Goal: Information Seeking & Learning: Find specific page/section

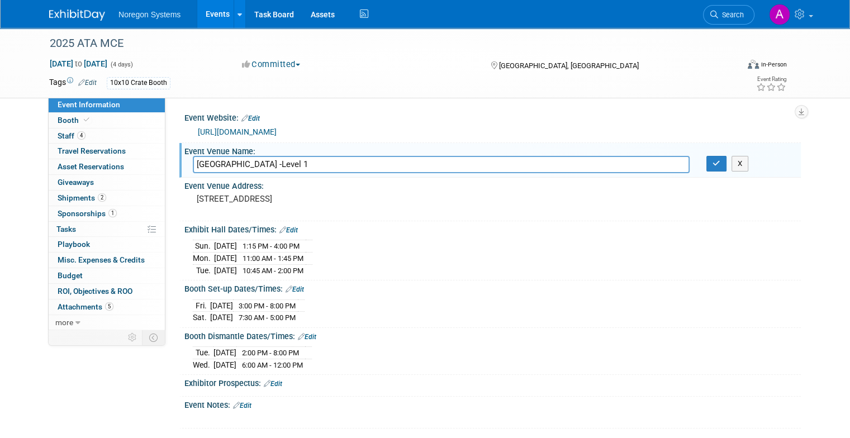
click at [197, 7] on link "Events" at bounding box center [217, 14] width 41 height 28
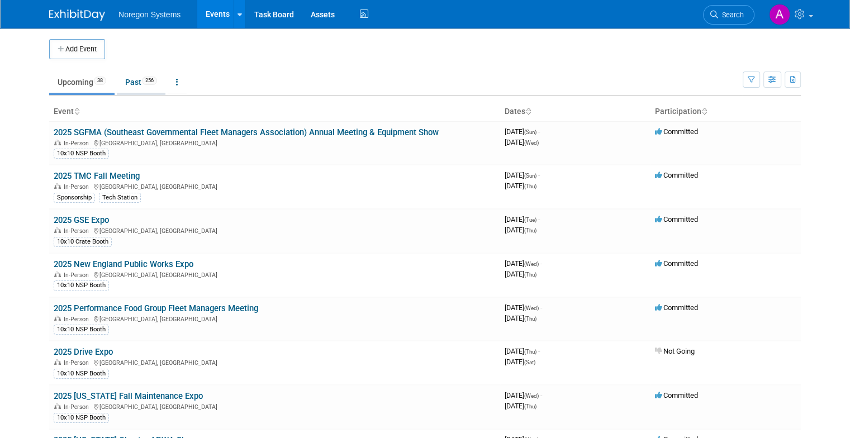
click at [132, 81] on link "Past 256" at bounding box center [141, 82] width 49 height 21
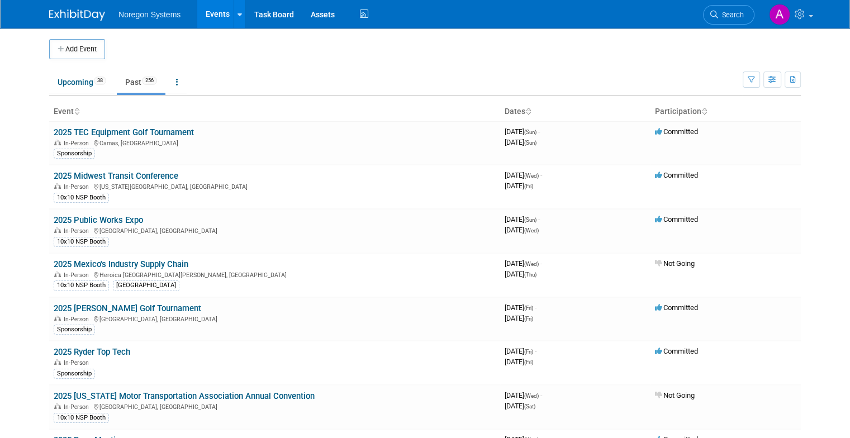
click at [743, 82] on ul "Upcoming 38 Past 256 All Events 294 Past and Upcoming Grouped Annually Events g…" at bounding box center [395, 82] width 693 height 25
click at [753, 82] on button "button" at bounding box center [751, 80] width 17 height 16
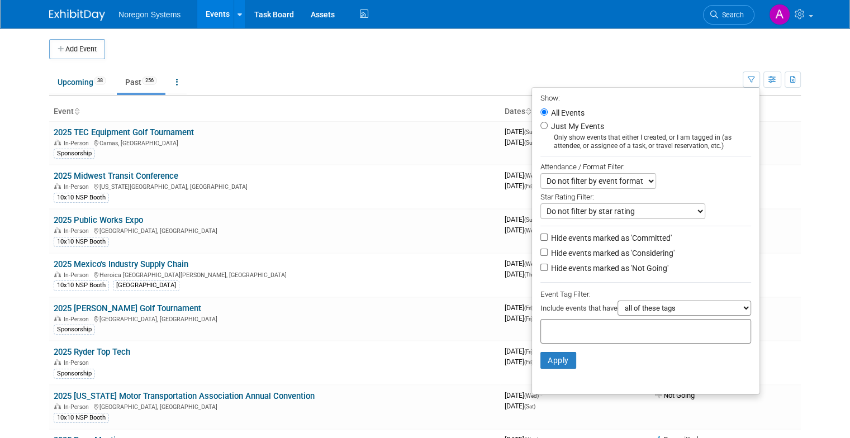
click at [606, 241] on label "Hide events marked as 'Committed'" at bounding box center [610, 237] width 123 height 11
click at [548, 241] on input "Hide events marked as 'Committed'" at bounding box center [543, 237] width 7 height 7
checkbox input "true"
click at [574, 362] on button "Apply" at bounding box center [558, 360] width 36 height 17
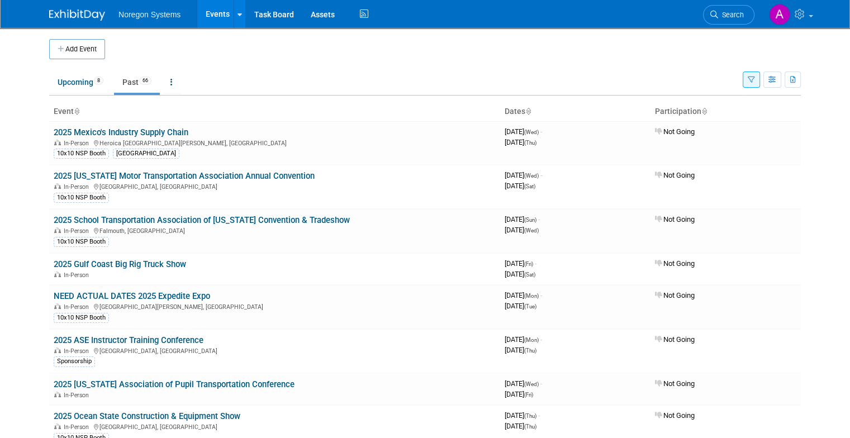
click at [755, 83] on icon "button" at bounding box center [751, 80] width 7 height 7
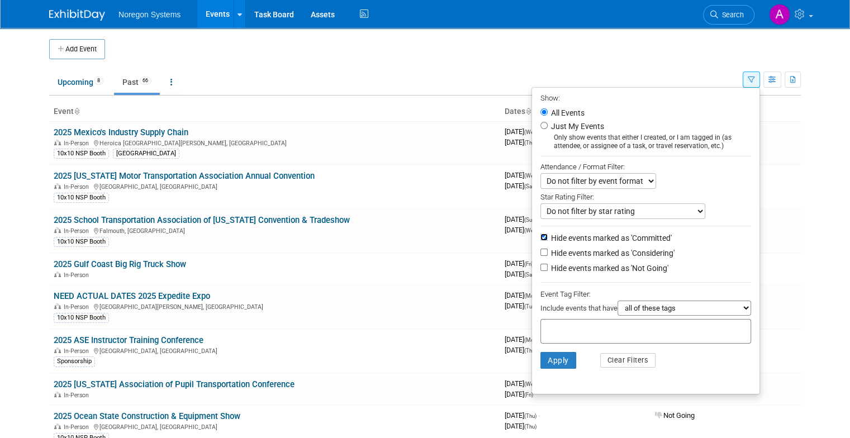
click at [548, 235] on input "Hide events marked as 'Committed'" at bounding box center [543, 237] width 7 height 7
checkbox input "false"
click at [483, 66] on td "Upcoming 8 Past 66 All Events 74 Past and Upcoming Grouped Annually Events grou…" at bounding box center [395, 77] width 693 height 36
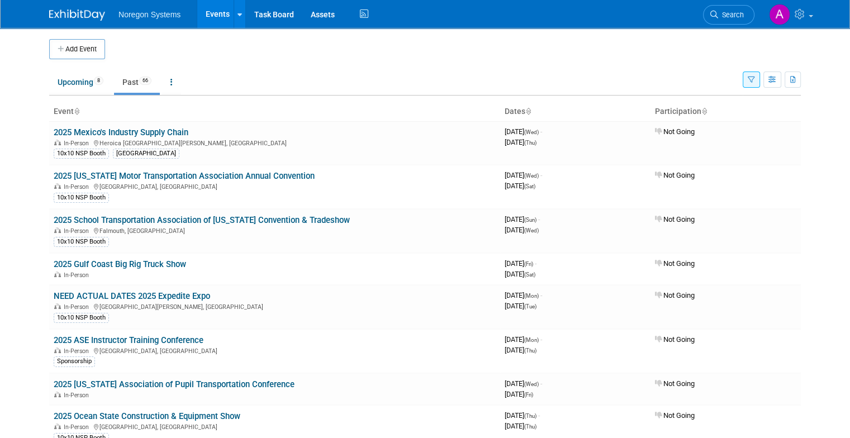
click at [755, 80] on icon "button" at bounding box center [751, 80] width 7 height 7
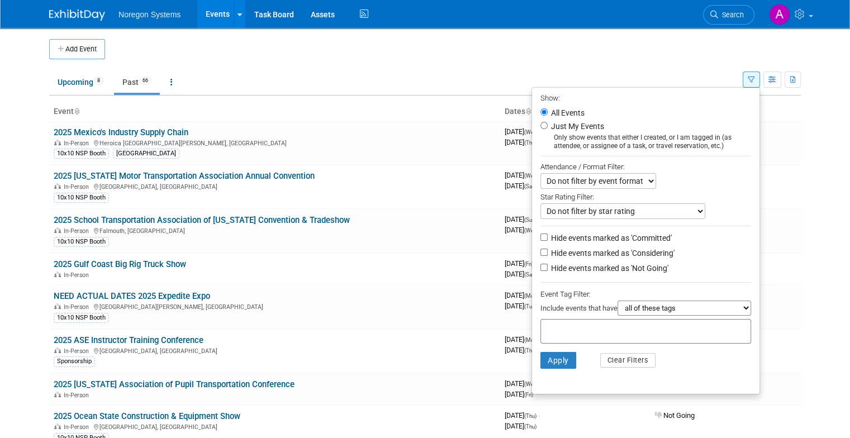
click at [695, 61] on td "Upcoming 8 Past 66 All Events 74 Past and Upcoming Grouped Annually Events grou…" at bounding box center [395, 77] width 693 height 36
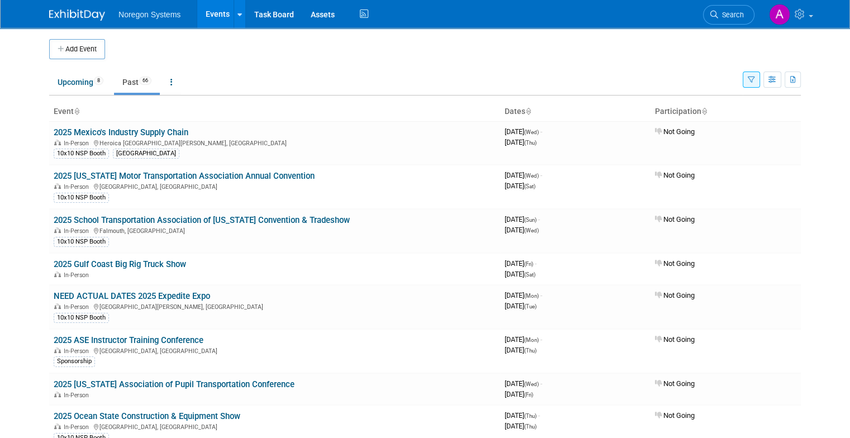
click at [760, 87] on button "button" at bounding box center [751, 80] width 17 height 16
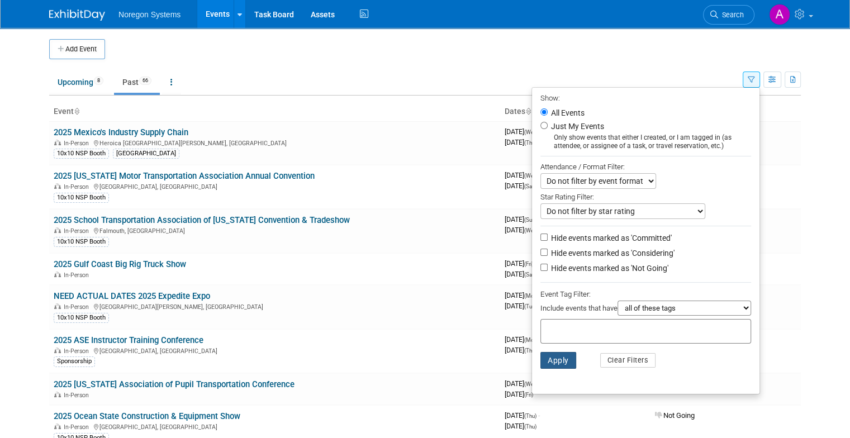
click at [568, 357] on button "Apply" at bounding box center [558, 360] width 36 height 17
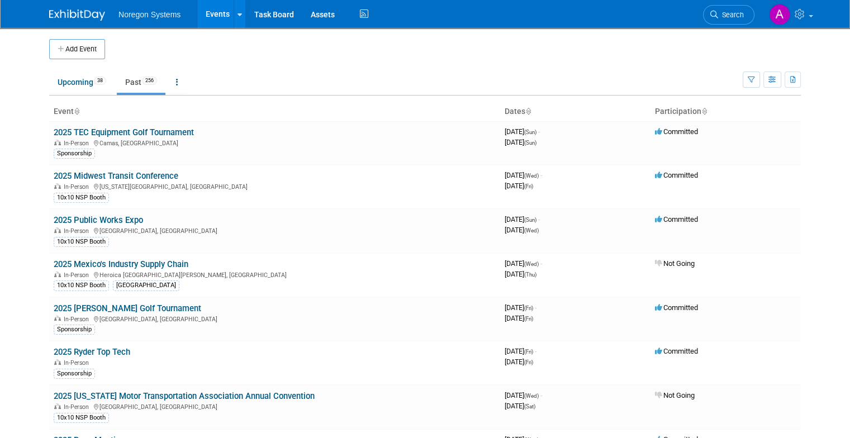
click at [49, 69] on td "Upcoming 38 Past 256 All Events 294 Past and Upcoming Grouped Annually Events g…" at bounding box center [395, 77] width 693 height 36
click at [52, 75] on link "Upcoming 38" at bounding box center [81, 82] width 65 height 21
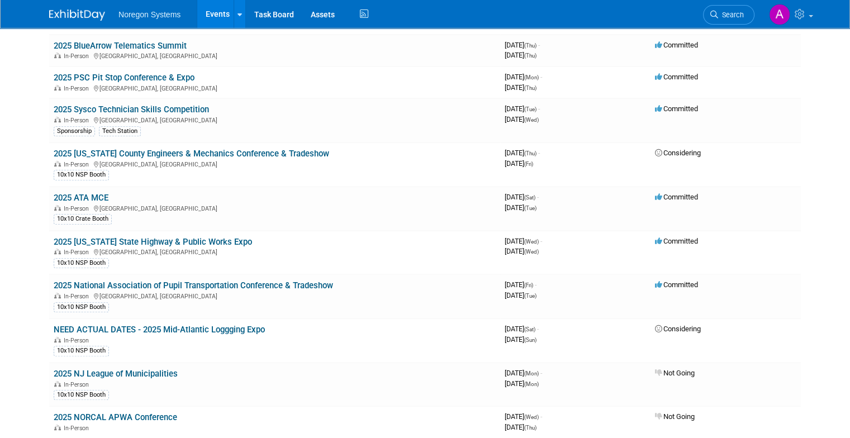
scroll to position [670, 0]
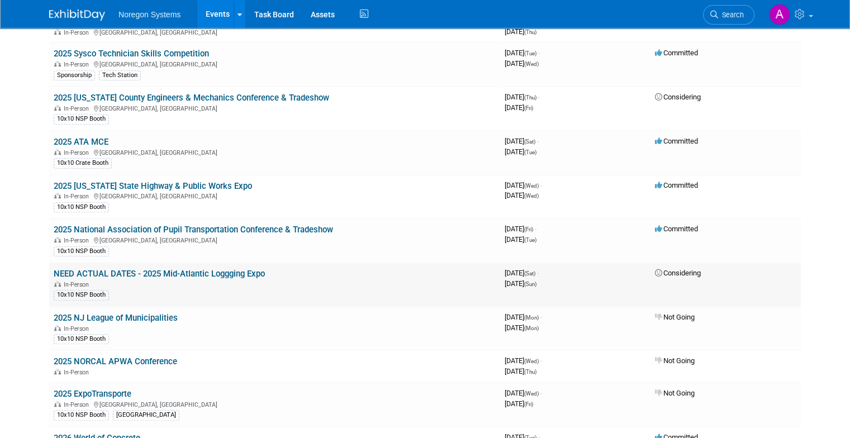
click at [169, 269] on link "NEED ACTUAL DATES - 2025 Mid-Atlantic Loggging Expo" at bounding box center [159, 274] width 211 height 10
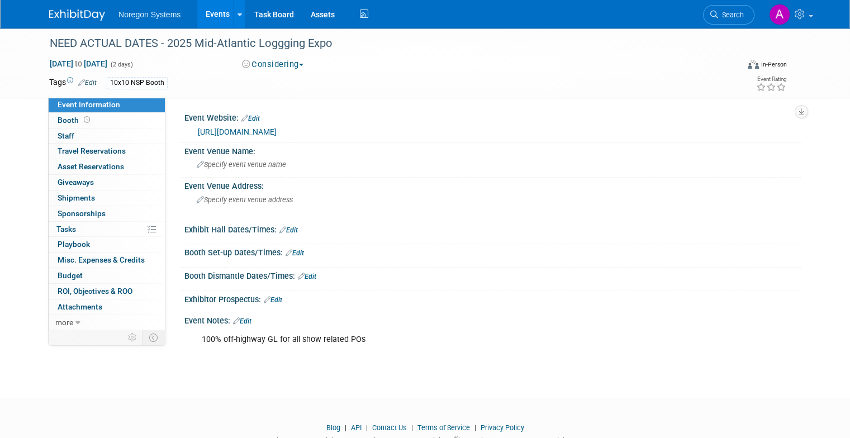
click at [239, 134] on link "https://loggingexpo.com/" at bounding box center [237, 131] width 79 height 9
drag, startPoint x: 322, startPoint y: 47, endPoint x: 190, endPoint y: 39, distance: 132.1
click at [190, 39] on div "NEED ACTUAL DATES - 2025 Mid-Atlantic Loggging Expo" at bounding box center [385, 44] width 678 height 20
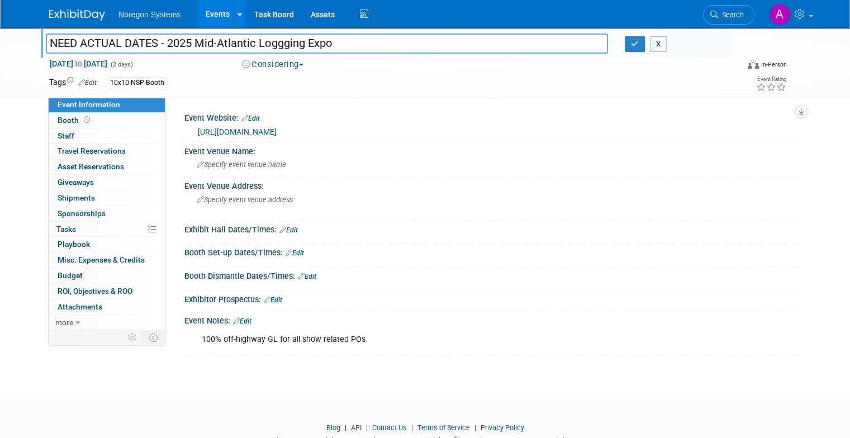
drag, startPoint x: 337, startPoint y: 45, endPoint x: 187, endPoint y: 48, distance: 149.8
click at [187, 48] on input "NEED ACTUAL DATES - 2025 Mid-Atlantic Loggging Expo" at bounding box center [327, 44] width 562 height 20
click at [744, 16] on span "Search" at bounding box center [731, 15] width 26 height 8
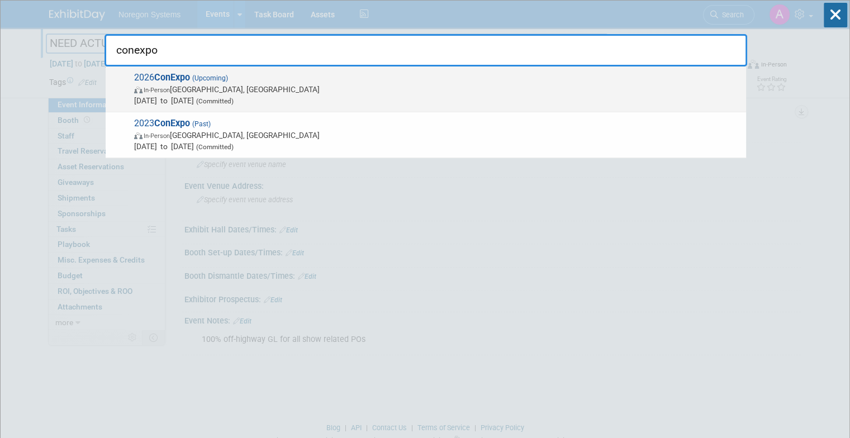
type input "conexpo"
click at [185, 102] on span "Mar 3, 2026 to Mar 7, 2026 (Committed)" at bounding box center [437, 100] width 606 height 11
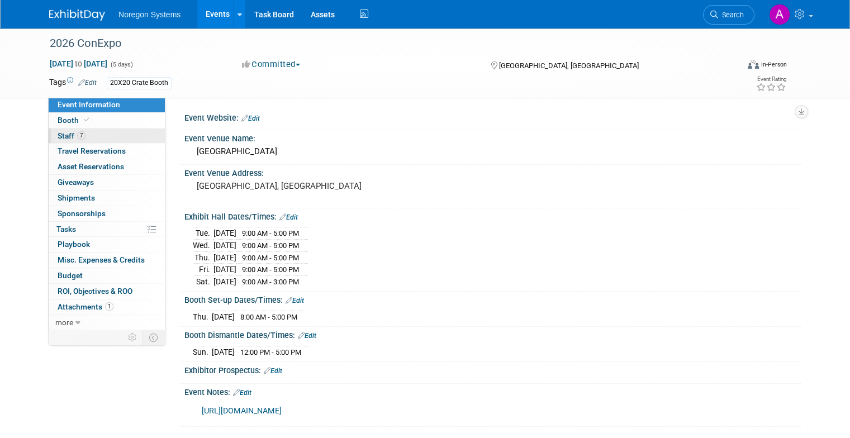
click at [116, 136] on link "7 Staff 7" at bounding box center [107, 136] width 116 height 15
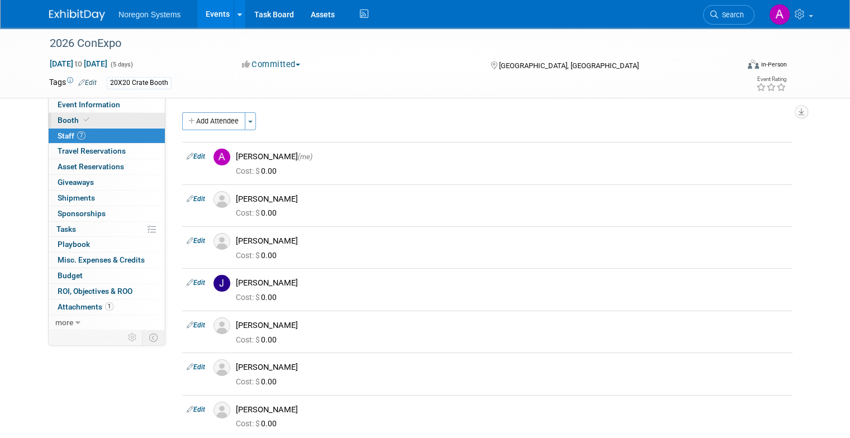
click at [80, 122] on link "Booth" at bounding box center [107, 120] width 116 height 15
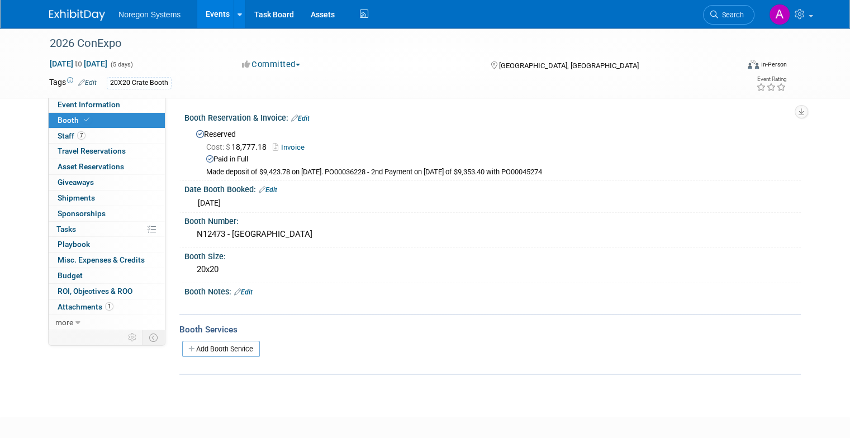
click at [214, 16] on link "Events" at bounding box center [217, 14] width 41 height 28
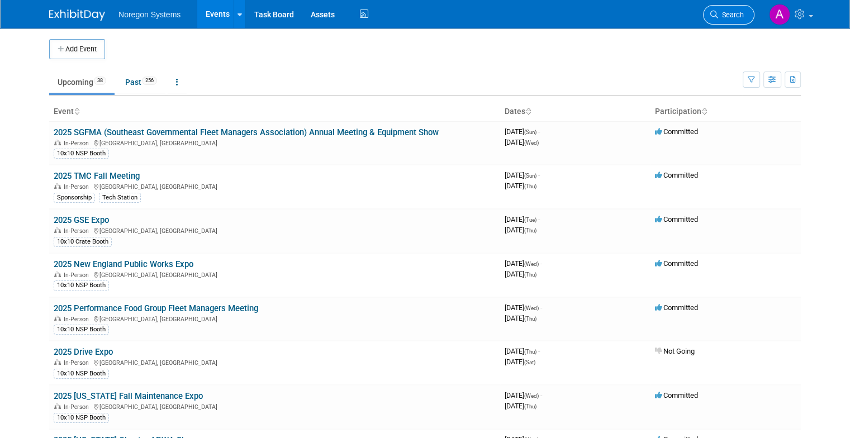
click at [731, 13] on span "Search" at bounding box center [731, 15] width 26 height 8
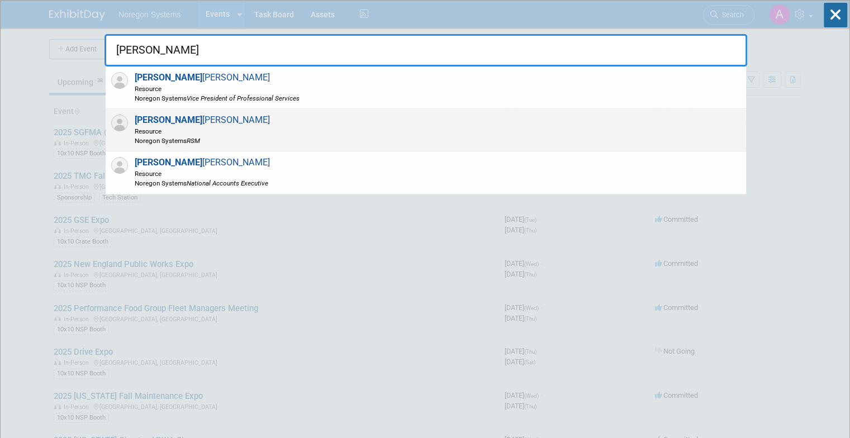
type input "[PERSON_NAME]"
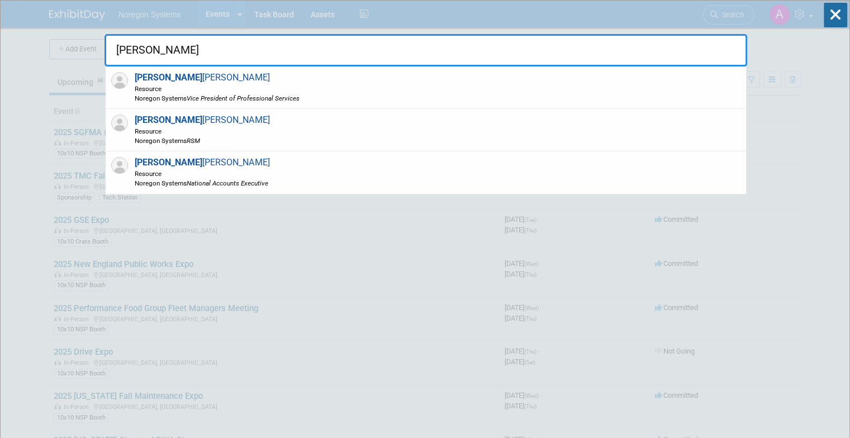
click at [200, 118] on span "[PERSON_NAME] Resource Noregon Systems RSM" at bounding box center [200, 130] width 139 height 31
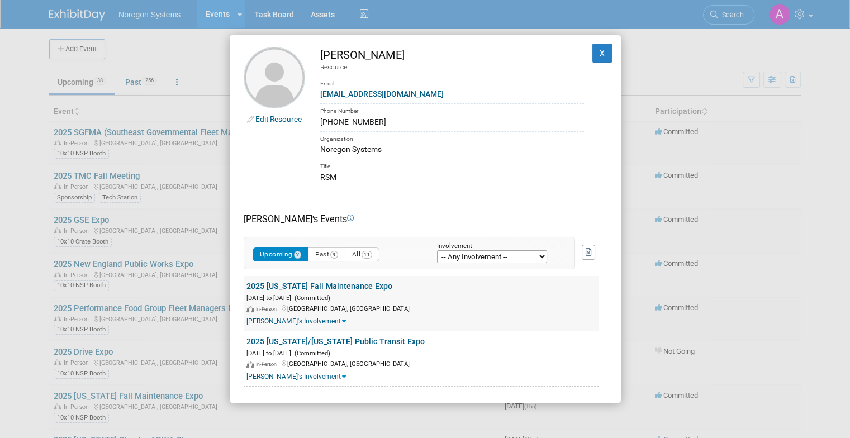
scroll to position [2, 0]
click at [304, 322] on link "[PERSON_NAME]'s Involvement" at bounding box center [295, 321] width 99 height 8
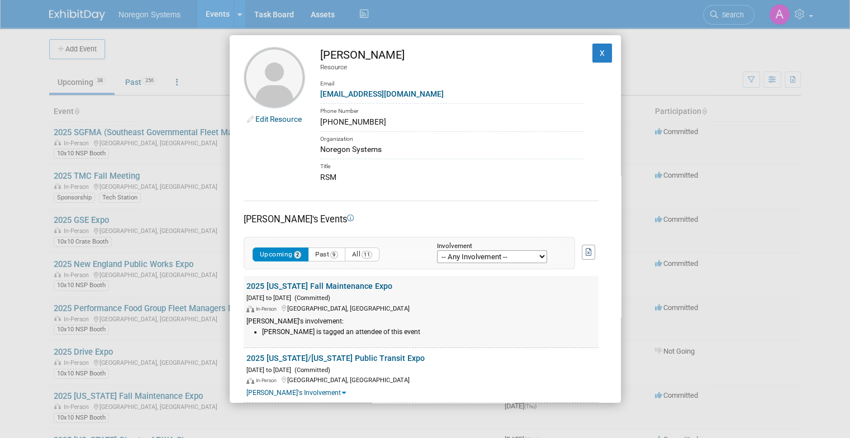
click at [304, 322] on div "[PERSON_NAME]'s involvement:" at bounding box center [422, 321] width 352 height 9
click at [592, 47] on button "X" at bounding box center [602, 53] width 20 height 19
